Goal: Task Accomplishment & Management: Manage account settings

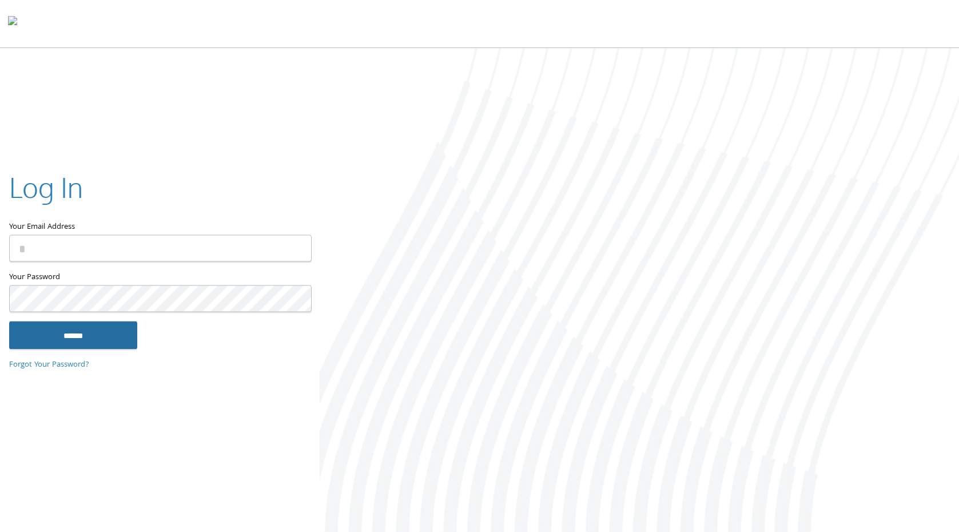
type input "**********"
click at [125, 336] on input "******" at bounding box center [73, 334] width 128 height 27
type input "**********"
click at [98, 338] on input "******" at bounding box center [73, 334] width 128 height 27
